Goal: Task Accomplishment & Management: Manage account settings

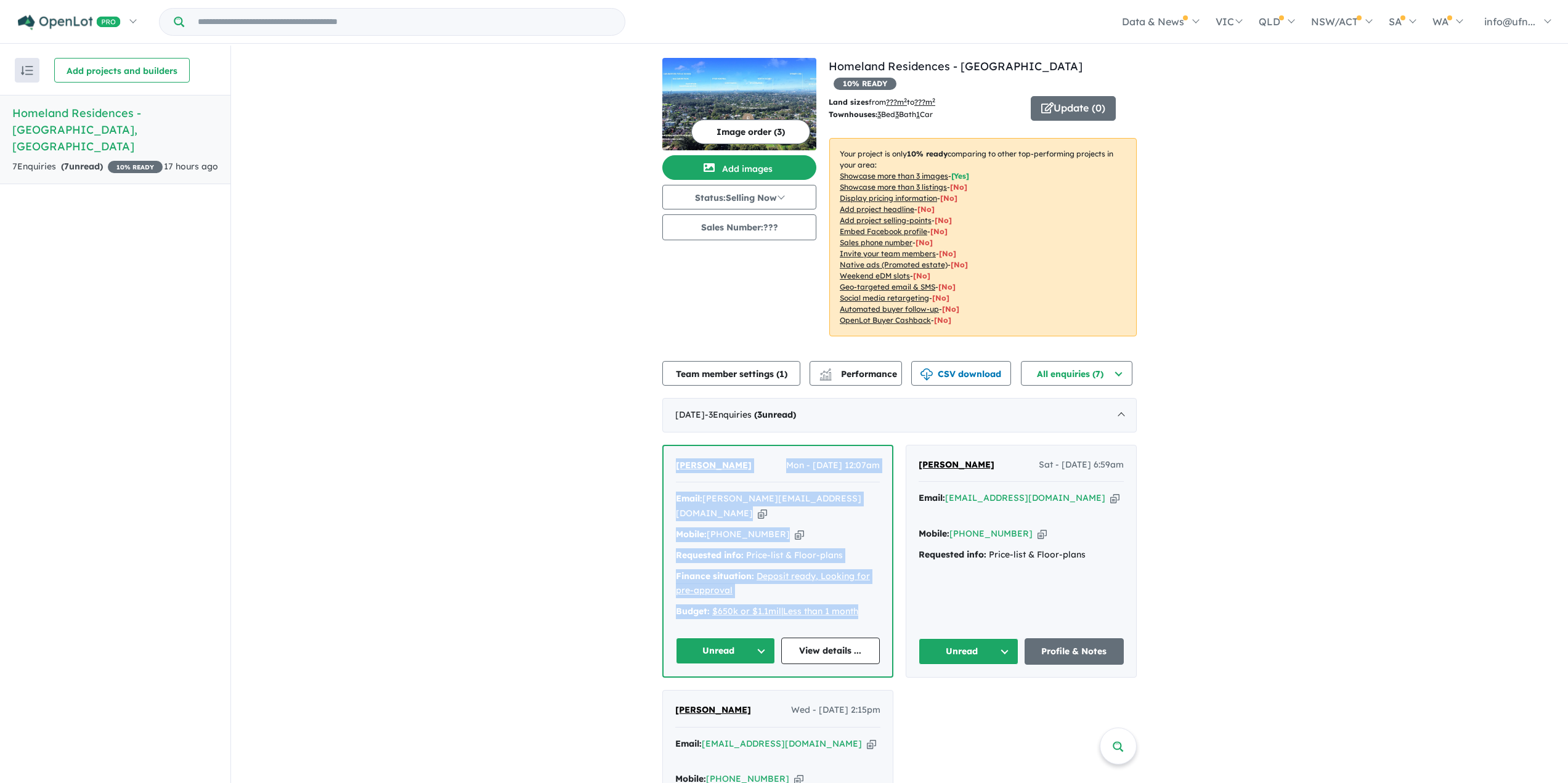
drag, startPoint x: 667, startPoint y: 449, endPoint x: 863, endPoint y: 580, distance: 235.7
click at [863, 580] on div "Astha Shrestha Mon - 25/08/2025, 12:07am Email: astha.44stha@gmail.com Copied! …" at bounding box center [778, 561] width 229 height 231
click at [512, 487] on div "View all projects in your account Homeland Residences - Carlingford 10 % READY …" at bounding box center [899, 562] width 1337 height 1033
drag, startPoint x: 666, startPoint y: 449, endPoint x: 867, endPoint y: 575, distance: 237.2
click at [865, 580] on div "Astha Shrestha Mon - 25/08/2025, 12:07am Email: astha.44stha@gmail.com Copied! …" at bounding box center [778, 561] width 229 height 231
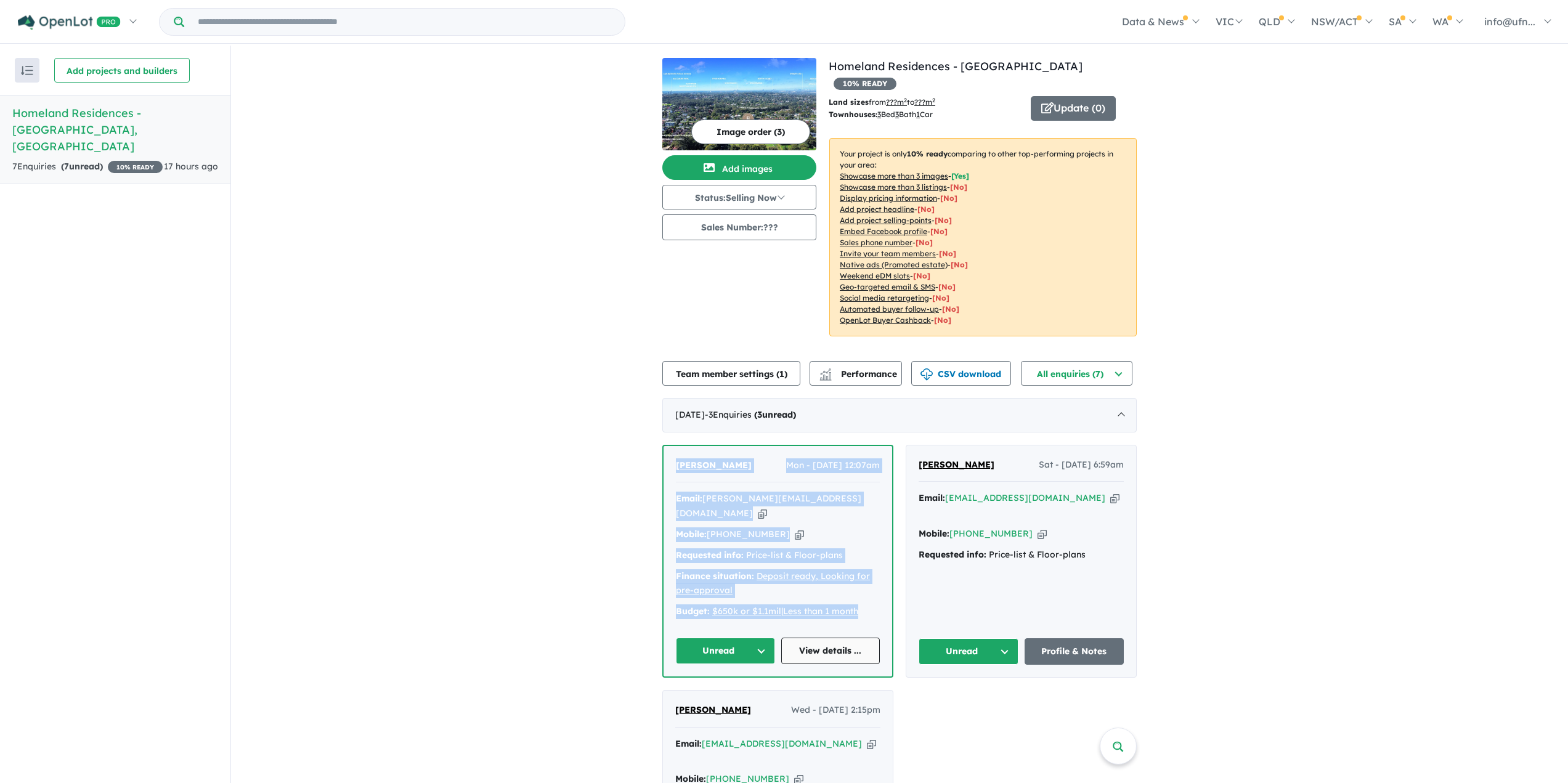
click at [850, 638] on link "View details ..." at bounding box center [831, 651] width 99 height 27
click at [101, 162] on div "7 Enquir ies ( 7 unread) 10 % READY" at bounding box center [87, 167] width 150 height 15
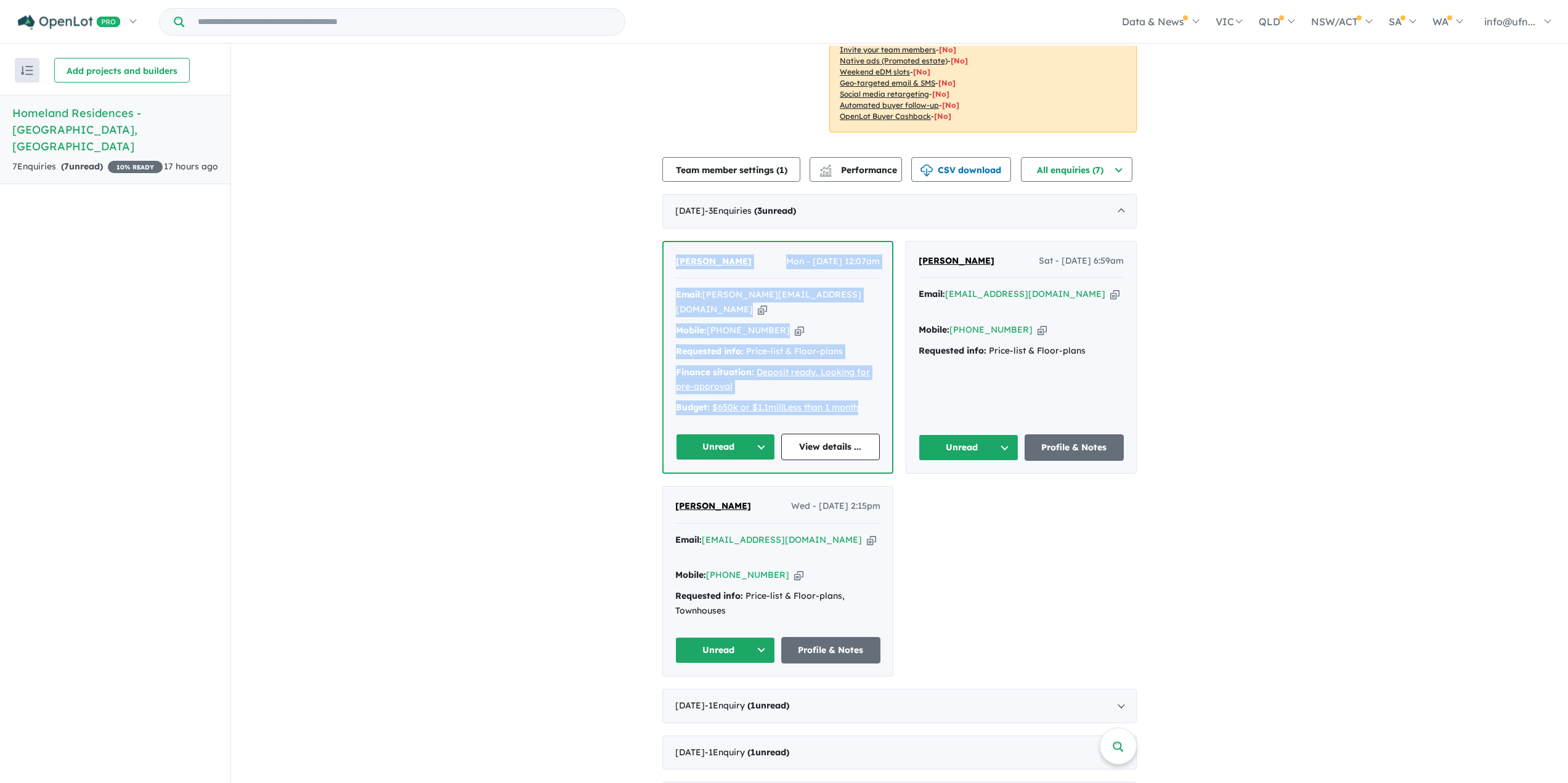
scroll to position [263, 0]
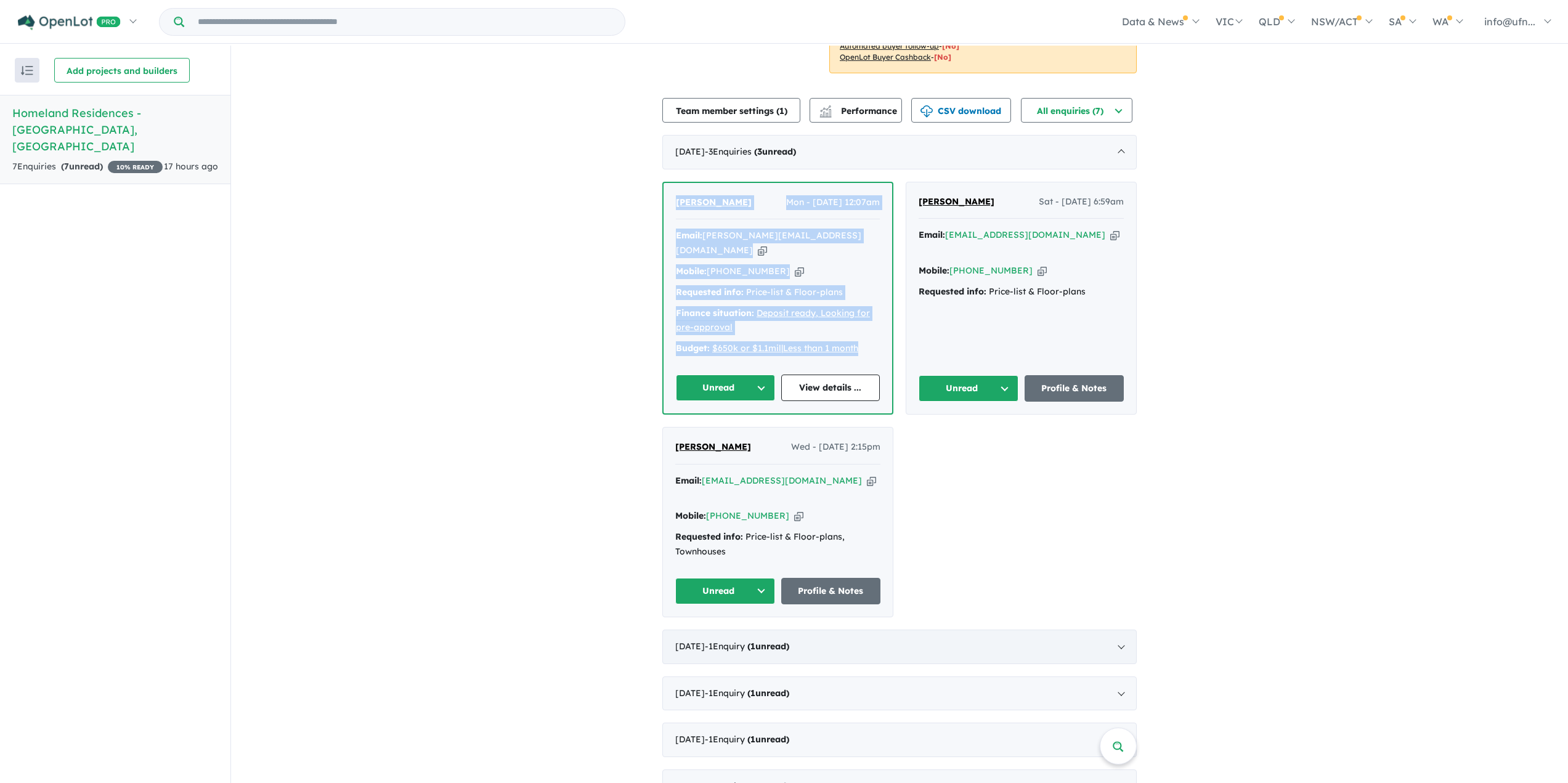
click at [1056, 630] on div "July 2025 - 1 Enquir y ( 1 unread)" at bounding box center [899, 647] width 474 height 35
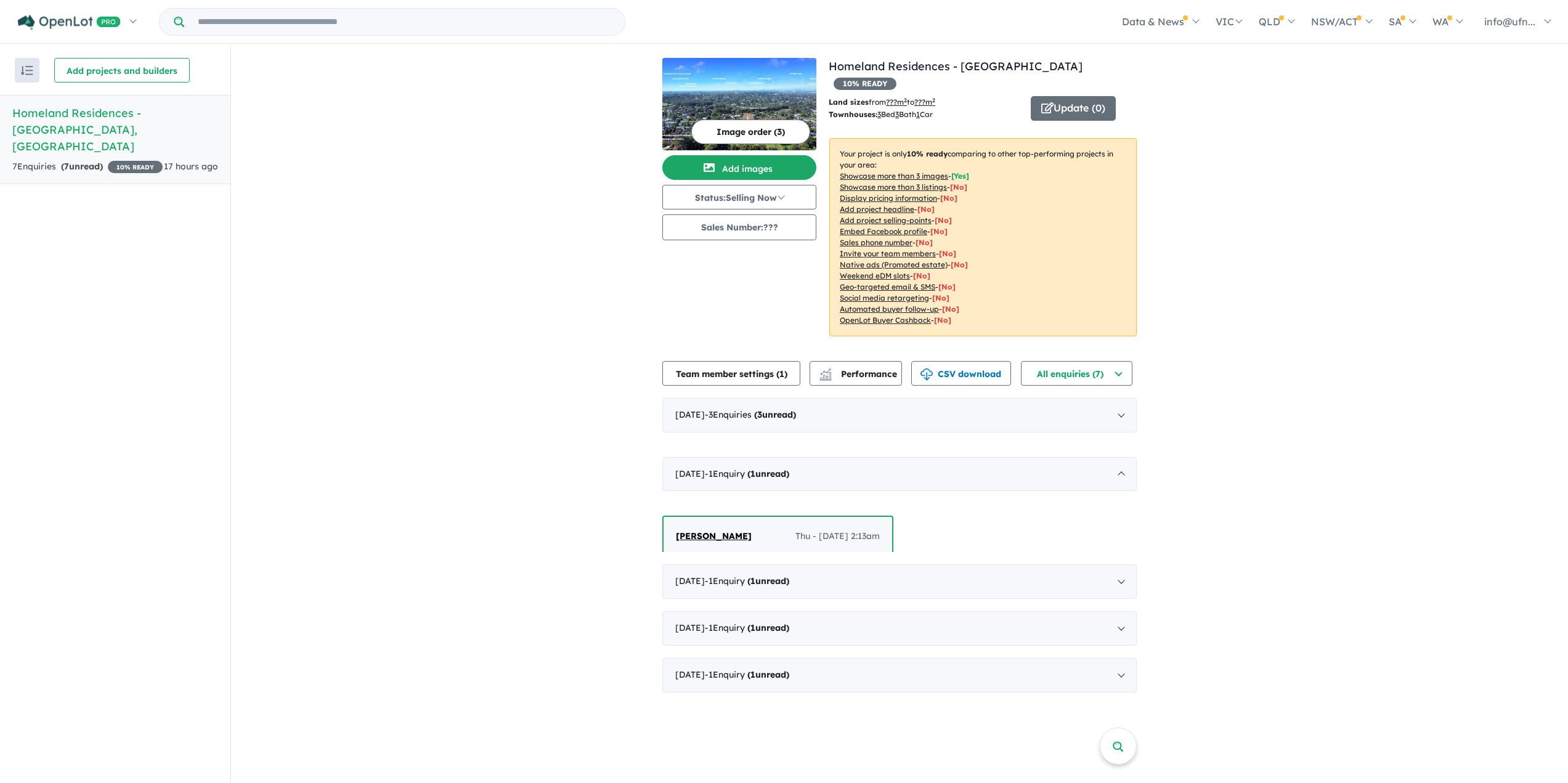
scroll to position [2, 0]
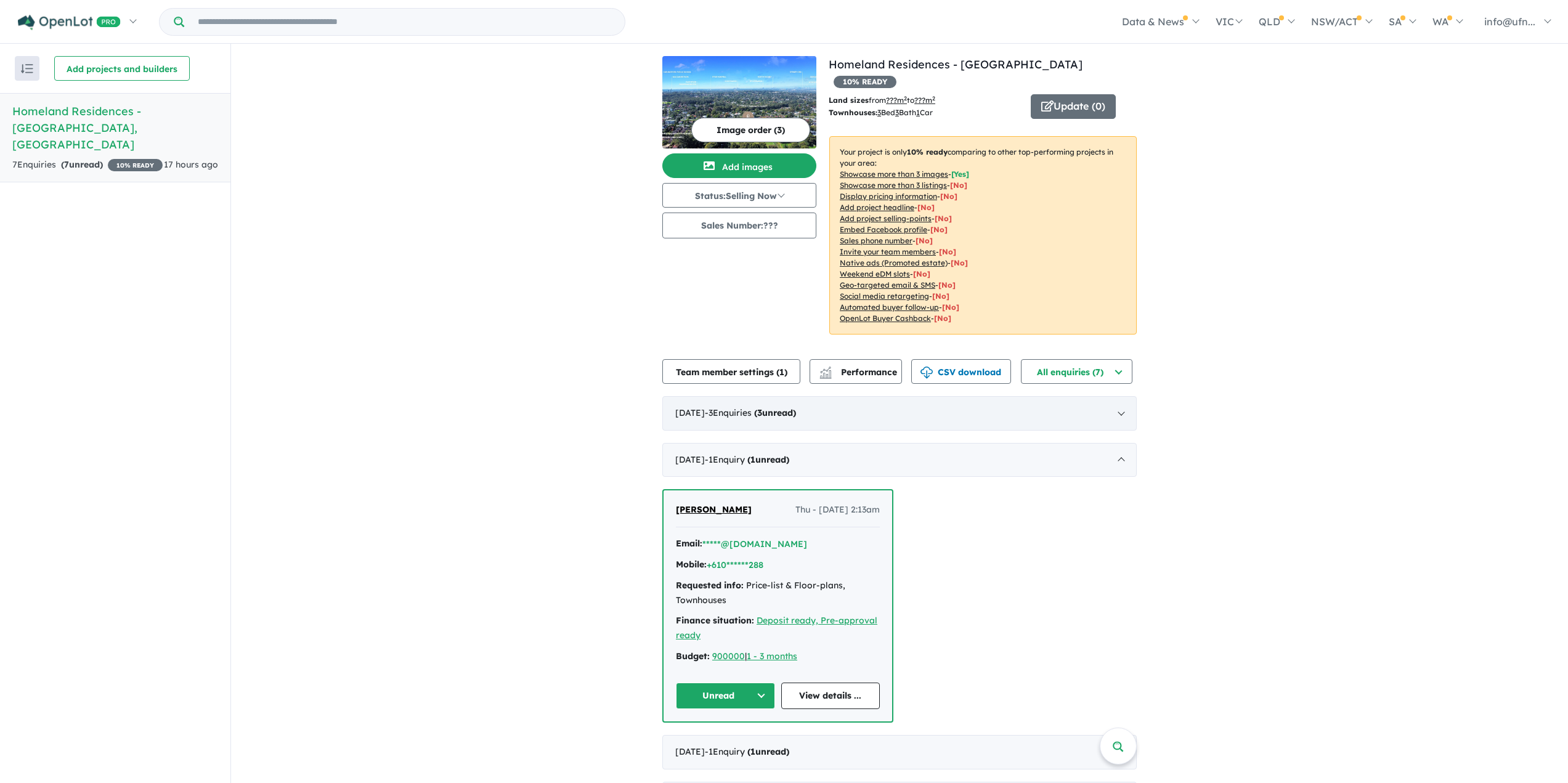
click at [996, 397] on div "August 2025 - 3 Enquir ies ( 3 unread)" at bounding box center [899, 413] width 474 height 35
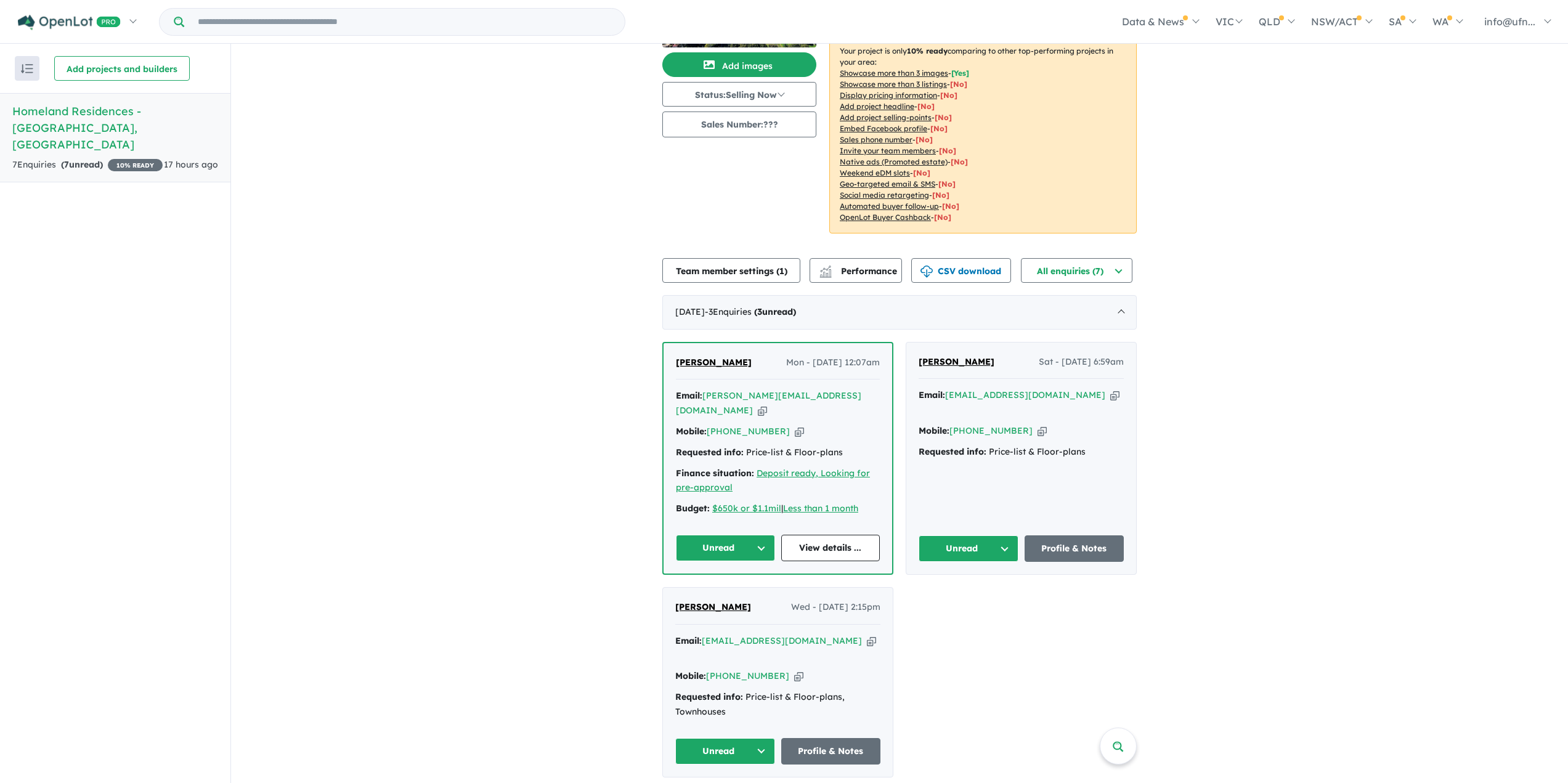
scroll to position [123, 0]
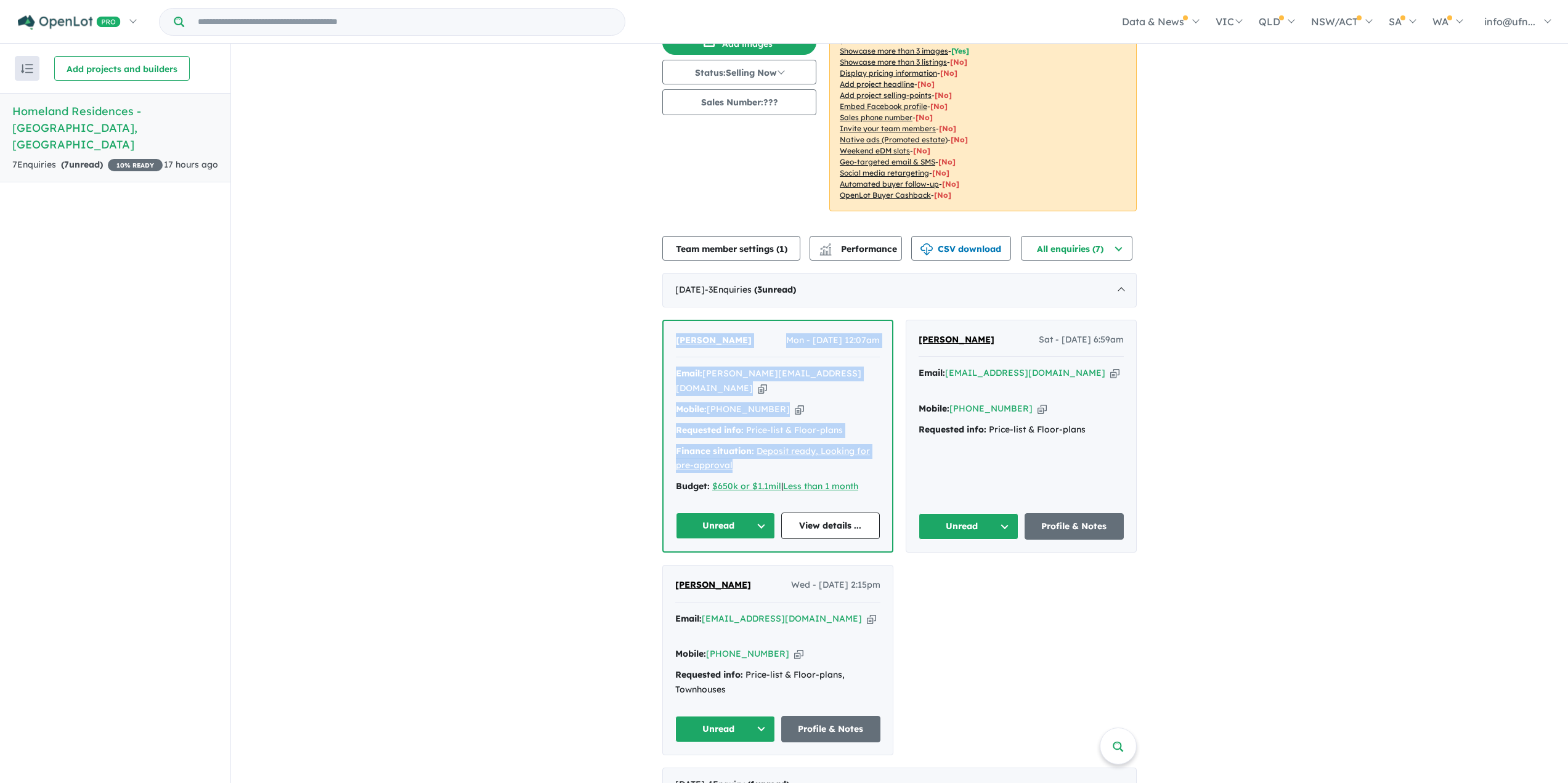
drag, startPoint x: 668, startPoint y: 323, endPoint x: 865, endPoint y: 437, distance: 227.6
click at [865, 437] on div "Astha Shrestha Mon - 25/08/2025, 12:07am Email: astha.44stha@gmail.com Copied! …" at bounding box center [778, 436] width 229 height 231
copy div "Astha Shrestha Mon - 25/08/2025, 12:07am Email: astha.44stha@gmail.com Copied! …"
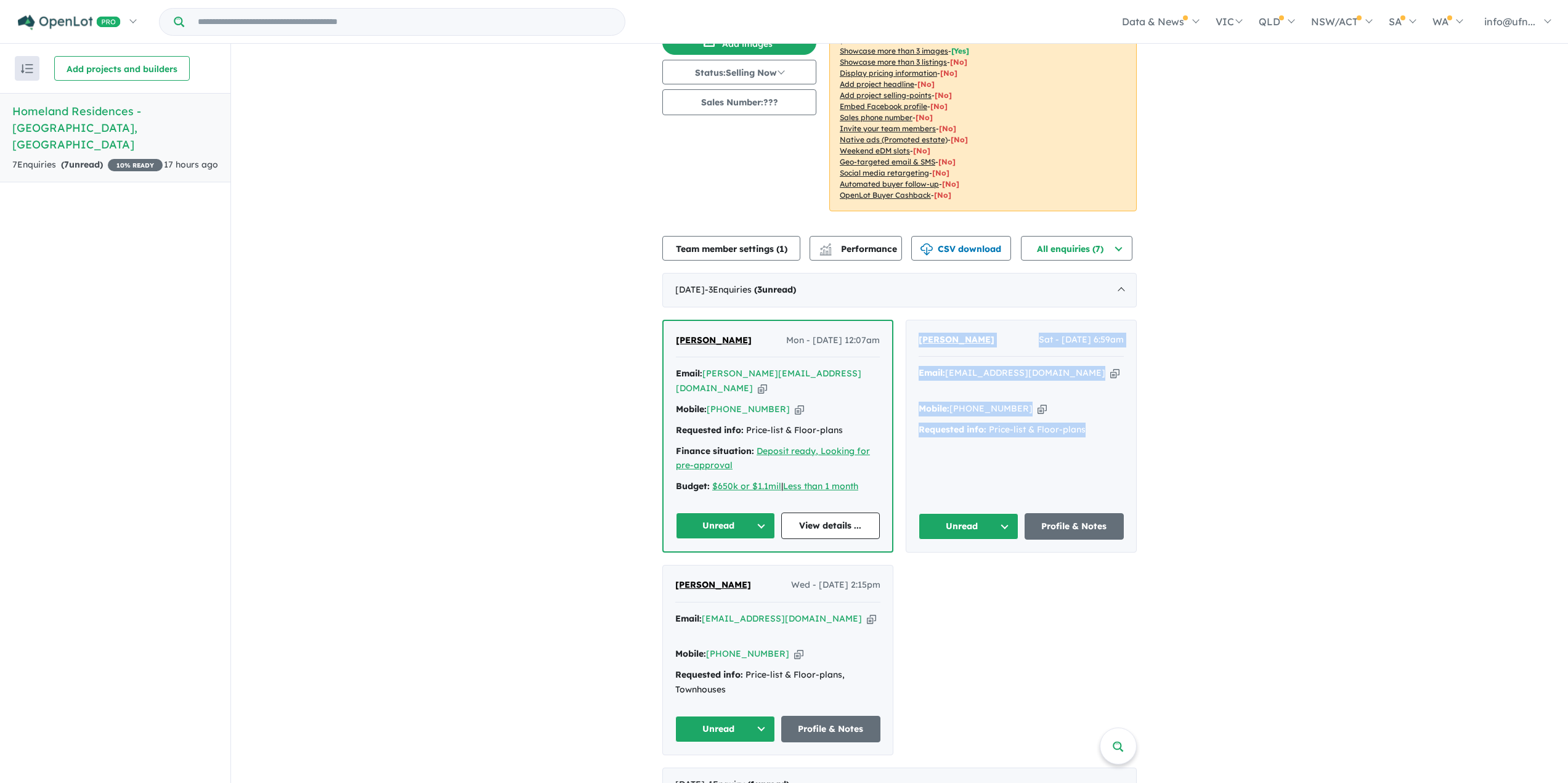
drag, startPoint x: 910, startPoint y: 321, endPoint x: 1093, endPoint y: 391, distance: 195.9
click at [1093, 391] on div "Martin Oosthuizen Sat - 23/08/2025, 6:59am Email: martinoost4@gmail.com Copied!…" at bounding box center [1021, 436] width 230 height 232
copy div "Martin Oosthuizen Sat - 23/08/2025, 6:59am Email: martinoost4@gmail.com Copied!…"
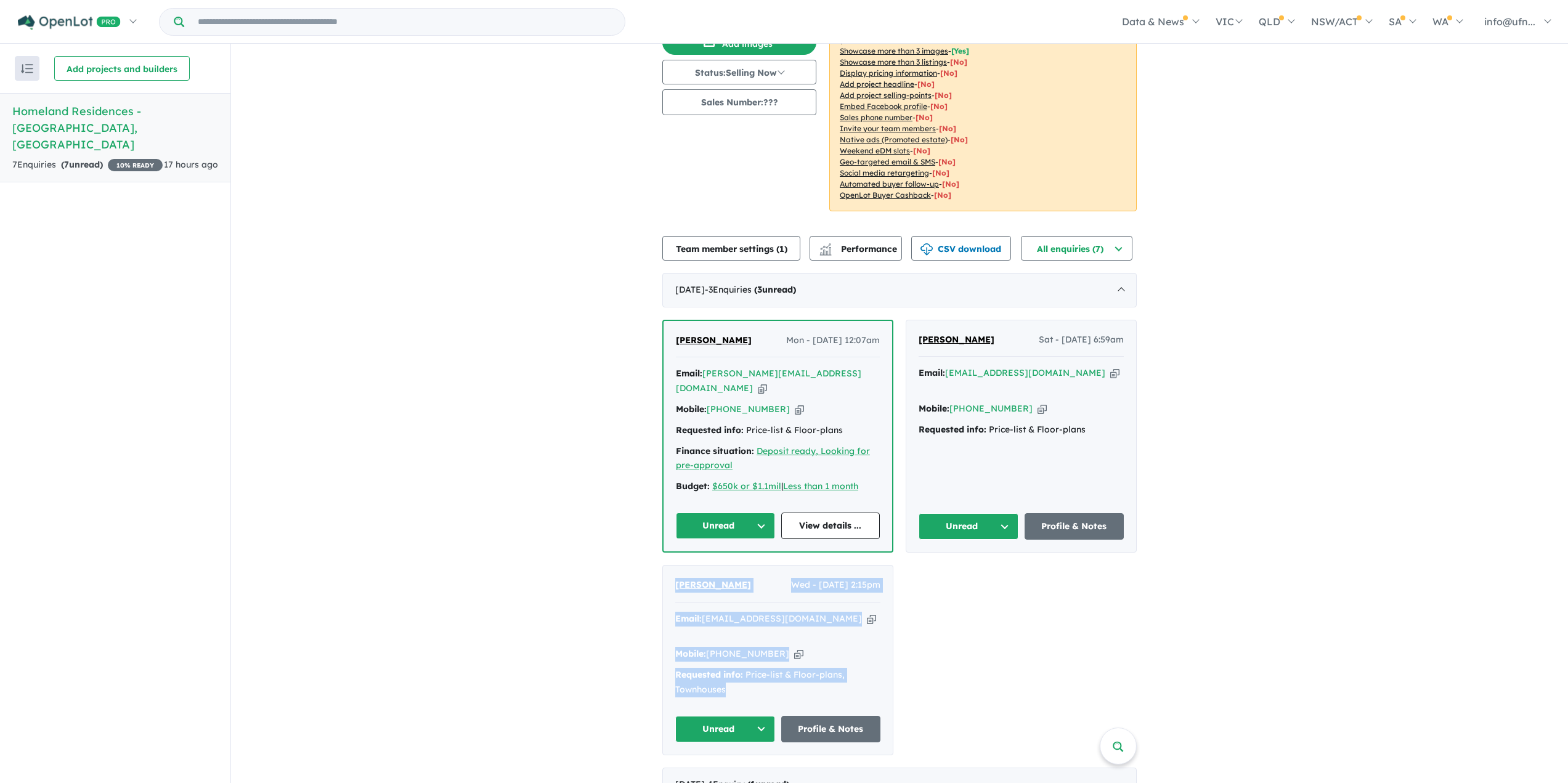
drag, startPoint x: 666, startPoint y: 551, endPoint x: 814, endPoint y: 658, distance: 182.6
click at [814, 658] on div "Teck Ling Wed - 20/08/2025, 2:15pm Email: info@championaccountants.com.au Copie…" at bounding box center [778, 660] width 230 height 189
copy div "Teck Ling Wed - 20/08/2025, 2:15pm Email: info@championaccountants.com.au Copie…"
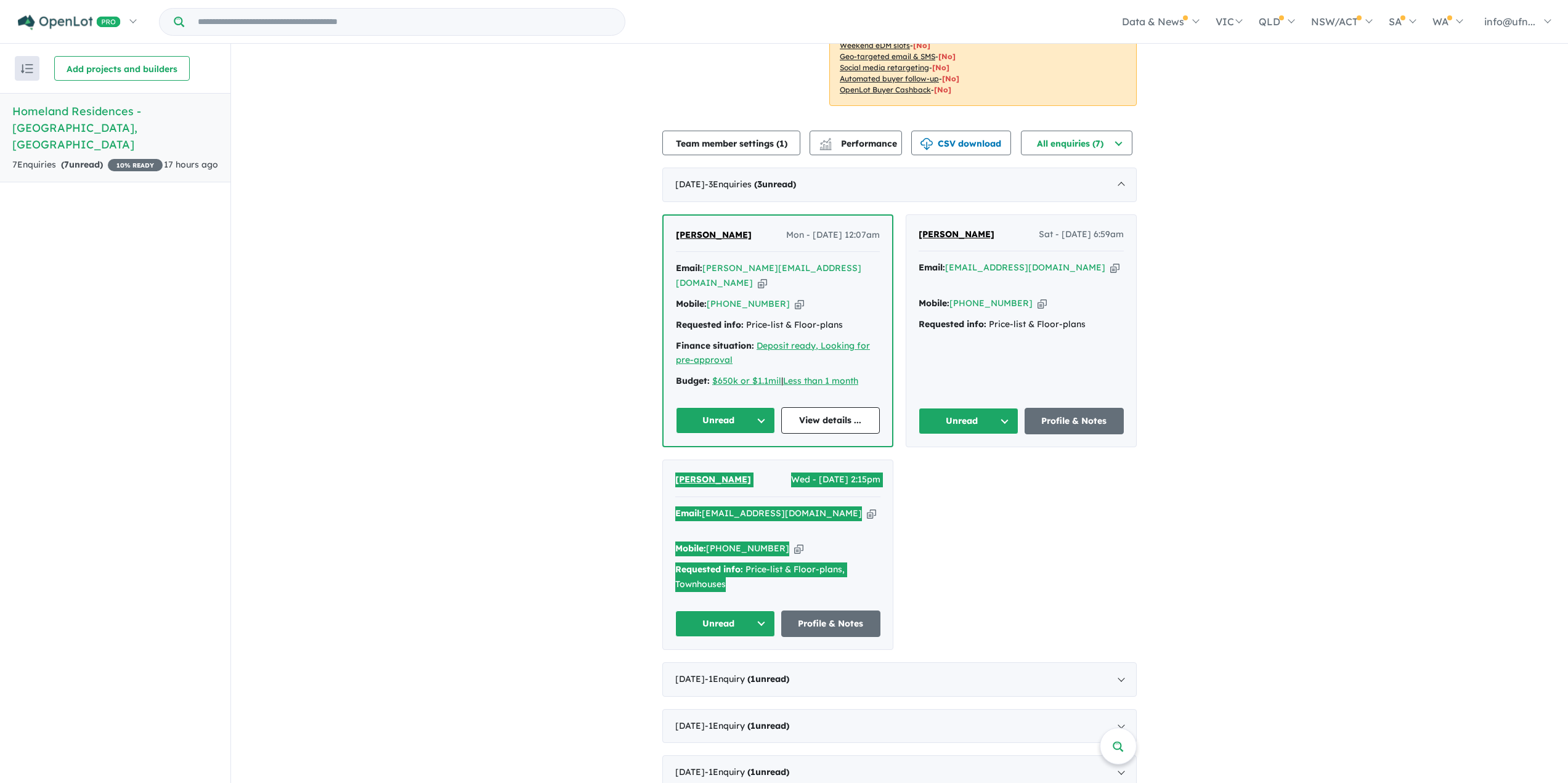
scroll to position [263, 0]
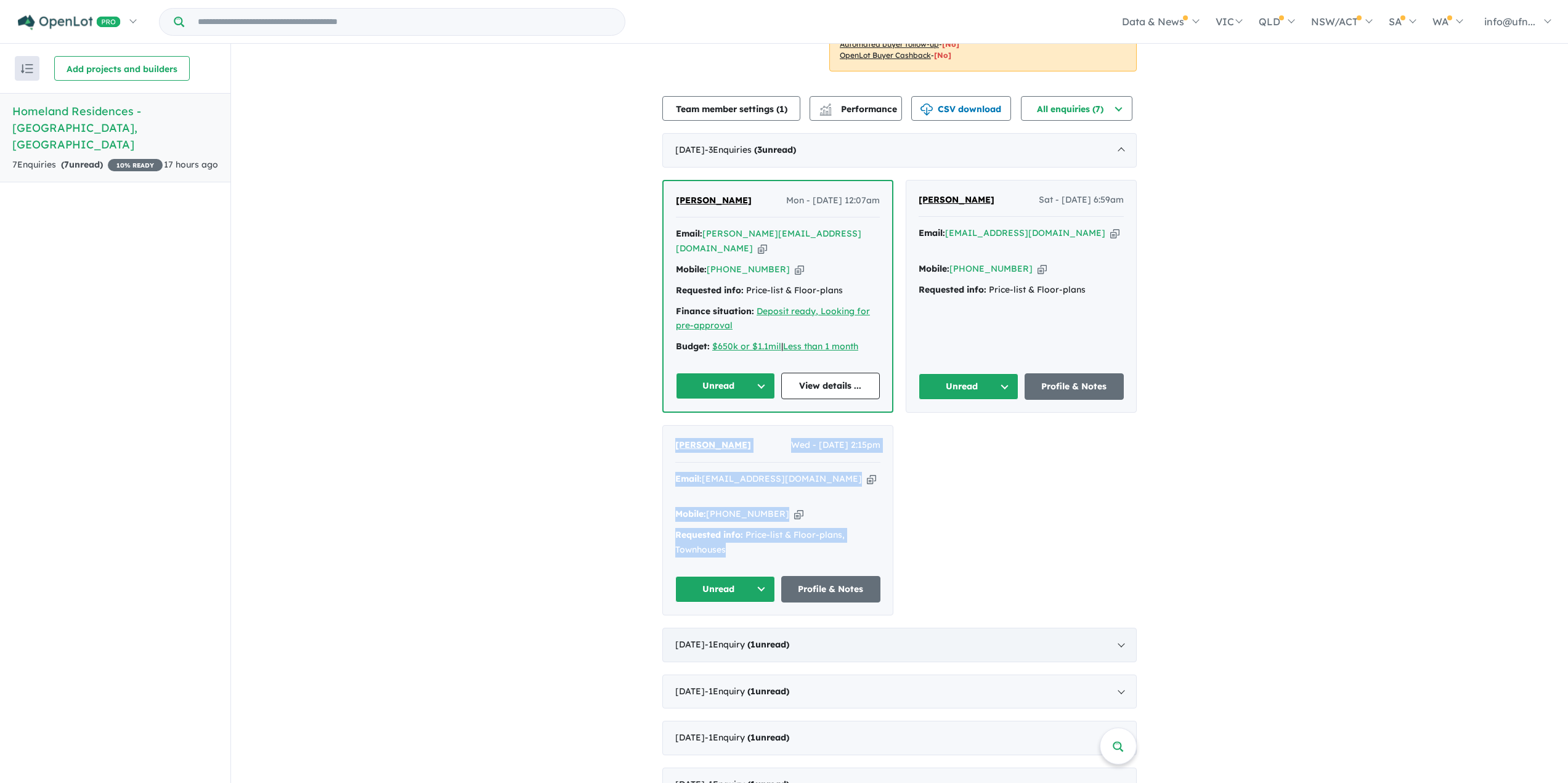
click at [1027, 628] on div "July 2025 - 1 Enquir y ( 1 unread)" at bounding box center [899, 645] width 474 height 35
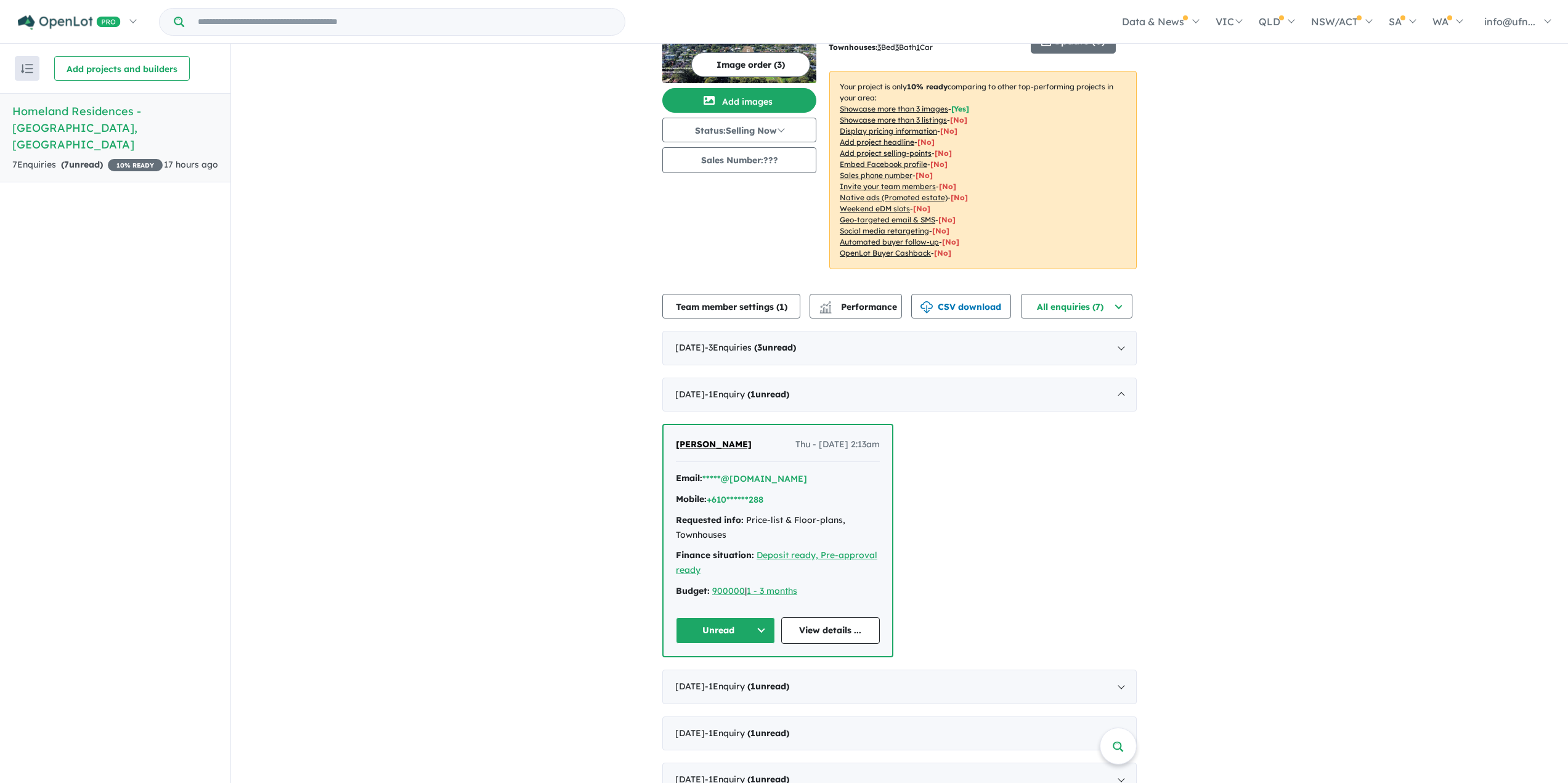
scroll to position [75, 0]
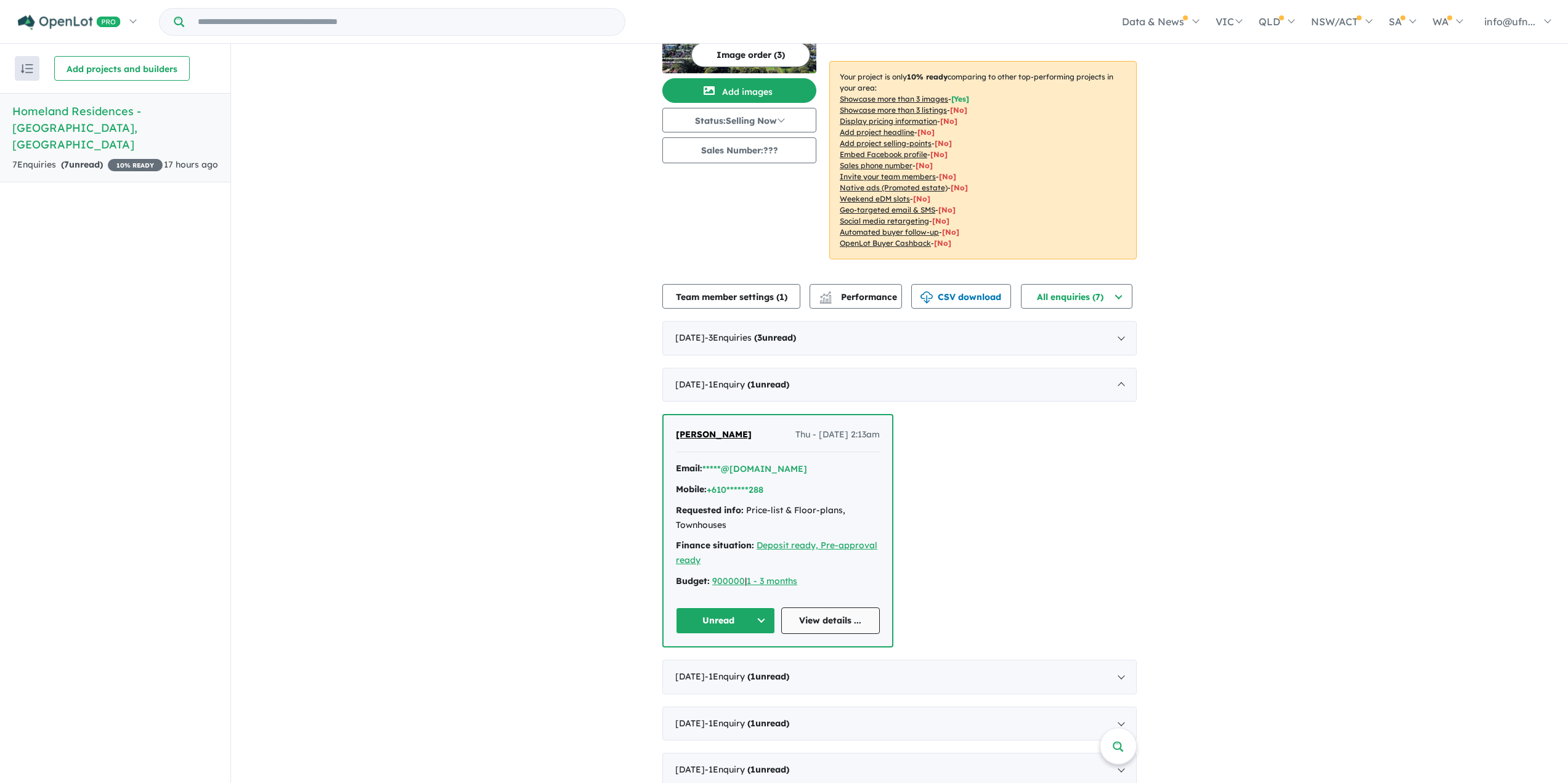
click at [833, 609] on link "View details ..." at bounding box center [831, 620] width 99 height 27
click at [844, 664] on div "June 2025 - 1 Enquir y ( 1 unread)" at bounding box center [899, 677] width 474 height 35
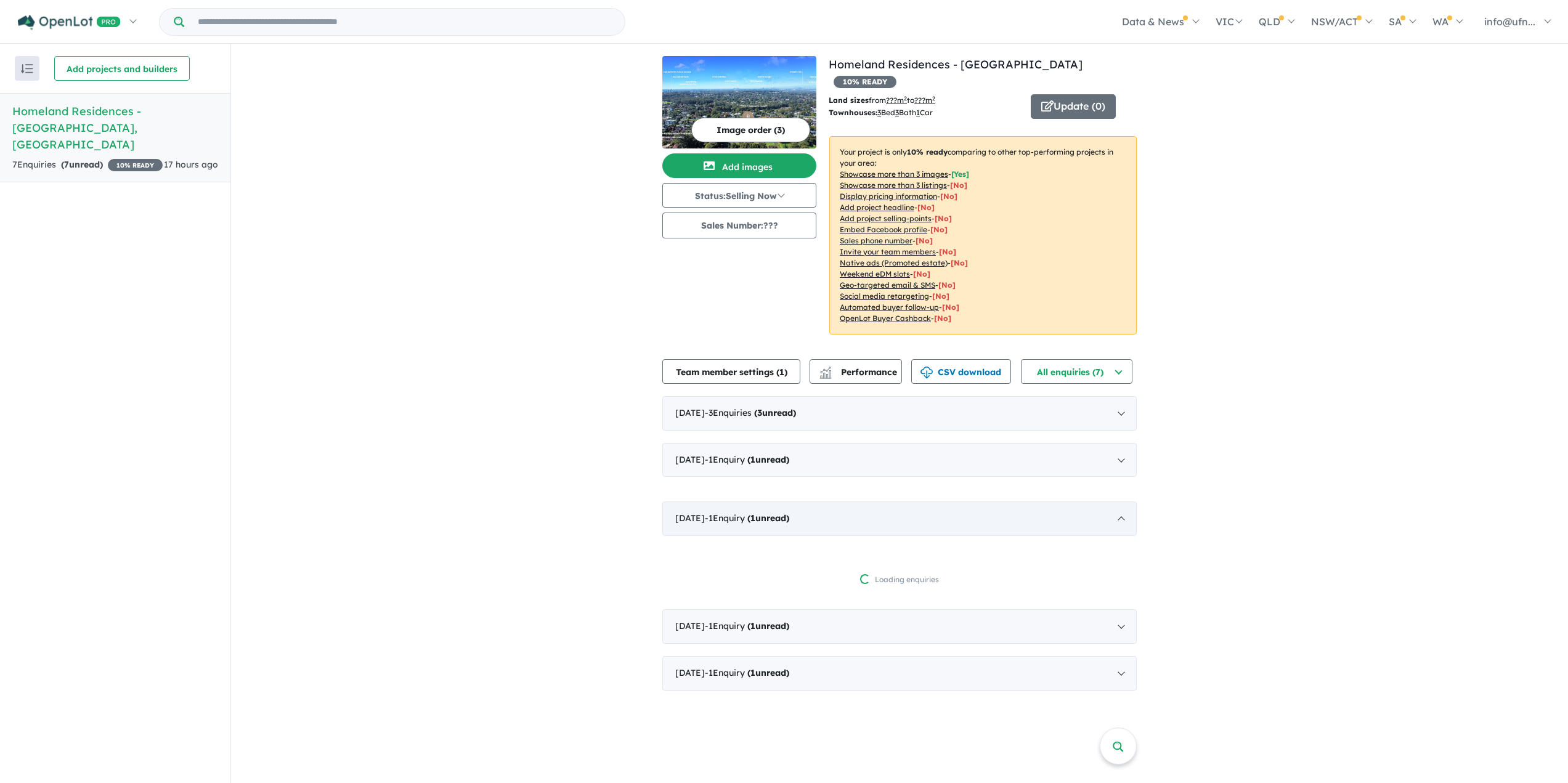
scroll to position [0, 0]
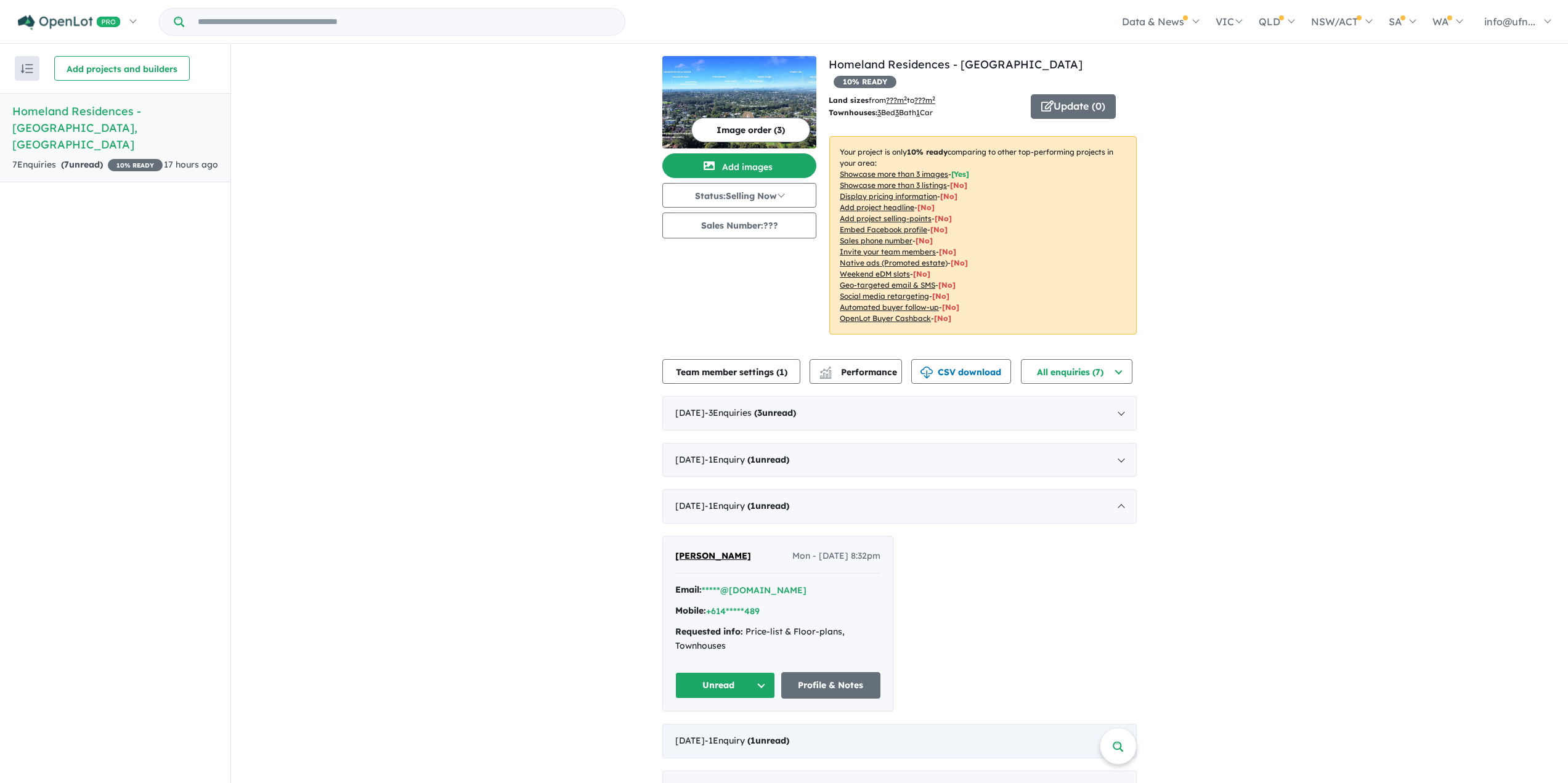
click at [900, 724] on div "May 2025 - 1 Enquir y ( 1 unread)" at bounding box center [899, 741] width 474 height 35
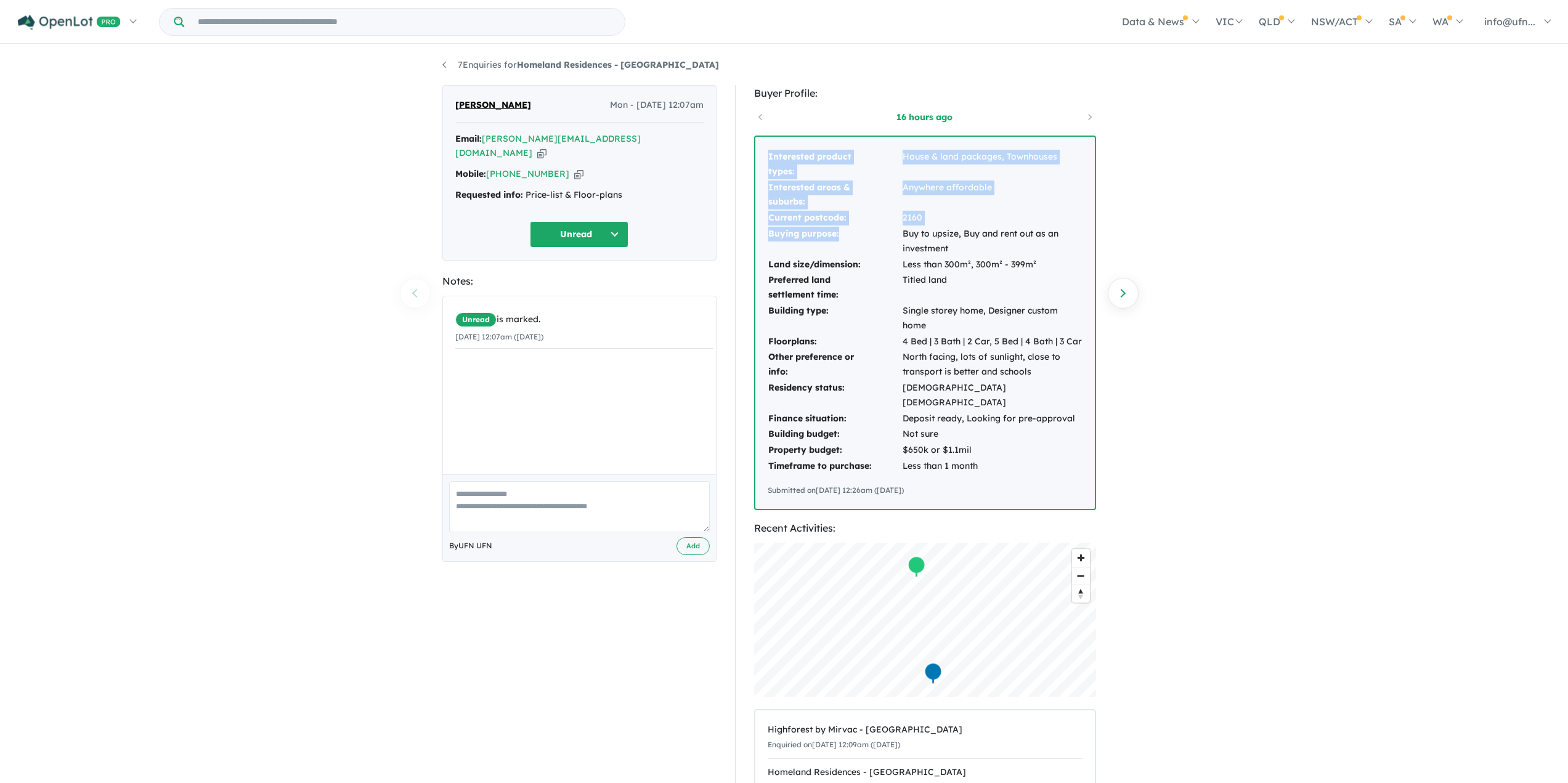
drag, startPoint x: 768, startPoint y: 153, endPoint x: 879, endPoint y: 235, distance: 138.0
click at [879, 235] on tbody "Interested product types: House & land packages, Townhouses Interested areas & …" at bounding box center [925, 311] width 315 height 325
